Goal: Information Seeking & Learning: Learn about a topic

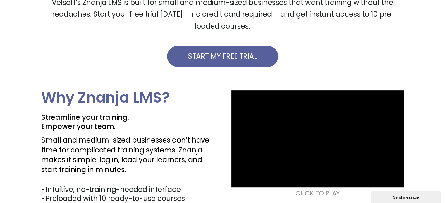
scroll to position [322, 0]
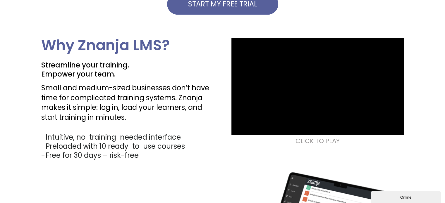
click at [324, 141] on p "CLICK TO PLAY" at bounding box center [317, 141] width 172 height 6
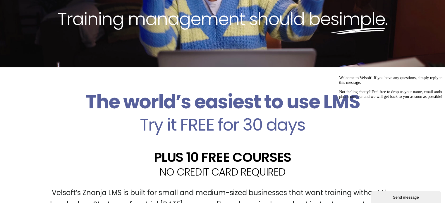
scroll to position [117, 0]
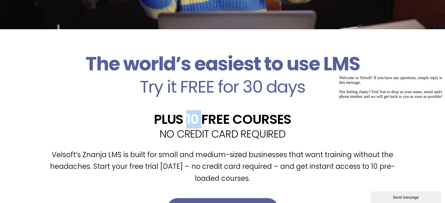
drag, startPoint x: 200, startPoint y: 120, endPoint x: 186, endPoint y: 118, distance: 14.8
click at [186, 118] on h2 "PLUS 10 FREE COURSES" at bounding box center [222, 119] width 362 height 13
click at [192, 116] on h2 "PLUS 10 FREE COURSES" at bounding box center [222, 119] width 362 height 13
click at [203, 120] on h2 "PLUS 10 FREE COURSES" at bounding box center [222, 119] width 362 height 13
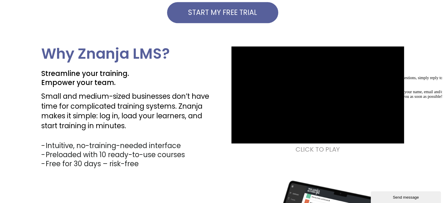
scroll to position [351, 0]
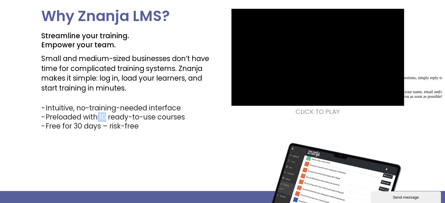
drag, startPoint x: 106, startPoint y: 117, endPoint x: 98, endPoint y: 117, distance: 7.6
click at [98, 117] on li "Preloaded with 10 ready-to-use courses" at bounding box center [130, 117] width 168 height 9
click at [147, 136] on div "Why Znanja LMS? Streamline your training. Empower your team. Small and medium-s…" at bounding box center [222, 81] width 362 height 145
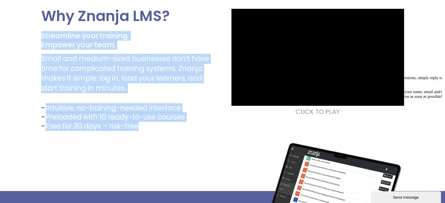
drag, startPoint x: 144, startPoint y: 126, endPoint x: 67, endPoint y: 45, distance: 111.8
click at [40, 36] on div "Why Znanja LMS? Streamline your training. Empower your team. Small and medium-s…" at bounding box center [222, 81] width 445 height 145
click at [208, 107] on li "Intuitive, no-training-needed interface" at bounding box center [130, 107] width 168 height 9
drag, startPoint x: 178, startPoint y: 129, endPoint x: 174, endPoint y: 129, distance: 3.8
click at [178, 129] on li "Free for 30 days – risk-free" at bounding box center [130, 126] width 168 height 9
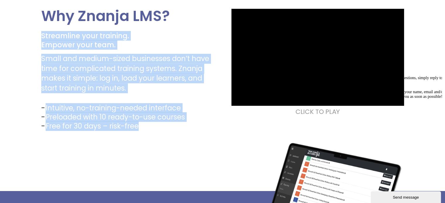
click at [145, 127] on li "Free for 30 days – risk-free" at bounding box center [130, 126] width 168 height 9
drag, startPoint x: 146, startPoint y: 128, endPoint x: 40, endPoint y: 36, distance: 140.1
click at [38, 35] on div "Why Znanja LMS? Streamline your training. Empower your team. Small and medium-s…" at bounding box center [222, 81] width 445 height 145
click at [101, 57] on p "Small and medium-sized businesses don’t have time for complicated training syst…" at bounding box center [127, 73] width 172 height 39
drag, startPoint x: 141, startPoint y: 128, endPoint x: 43, endPoint y: 34, distance: 136.6
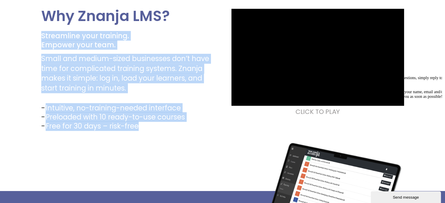
click at [43, 34] on div "Why Znanja LMS? Streamline your training. Empower your team. Small and medium-s…" at bounding box center [127, 70] width 172 height 122
click at [49, 39] on h2 "Streamline your training. Empower your team." at bounding box center [127, 40] width 172 height 18
drag, startPoint x: 37, startPoint y: 30, endPoint x: 152, endPoint y: 126, distance: 149.8
click at [152, 126] on div "Why Znanja LMS? Streamline your training. Empower your team. Small and medium-s…" at bounding box center [222, 81] width 445 height 145
click at [153, 128] on li "Free for 30 days – risk-free" at bounding box center [130, 126] width 168 height 9
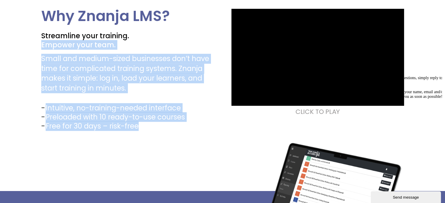
drag, startPoint x: 136, startPoint y: 128, endPoint x: 35, endPoint y: 41, distance: 133.2
click at [35, 41] on div "Why Znanja LMS? Streamline your training. Empower your team. Small and medium-s…" at bounding box center [222, 81] width 445 height 145
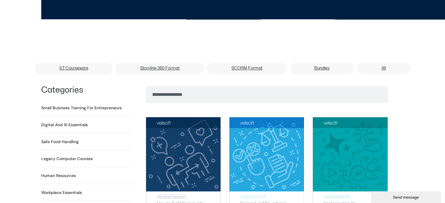
scroll to position [380, 0]
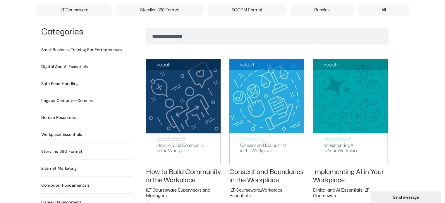
click at [65, 70] on h2 "Digital and AI Essentials 23 Products" at bounding box center [64, 67] width 46 height 6
